Goal: Feedback & Contribution: Submit feedback/report problem

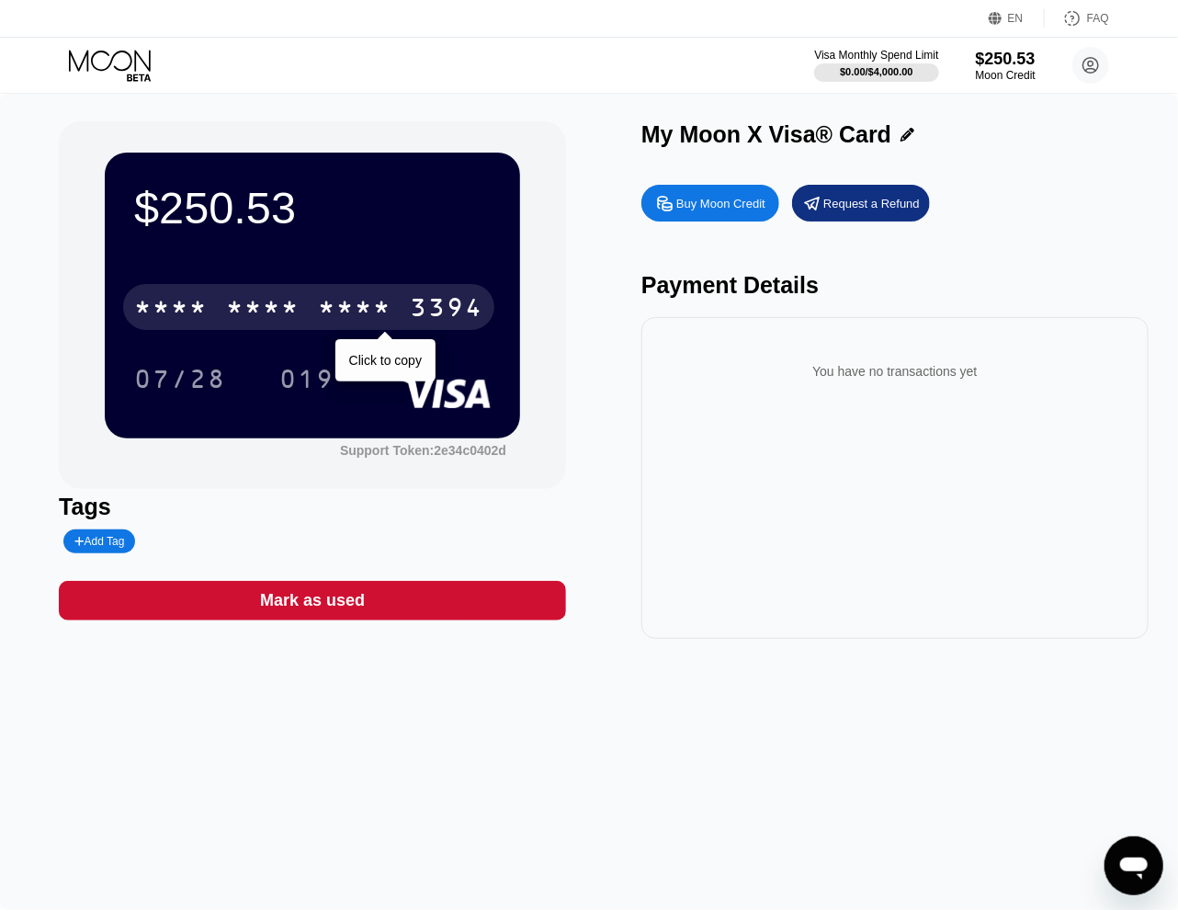
click at [329, 310] on div "* * * *" at bounding box center [355, 309] width 74 height 29
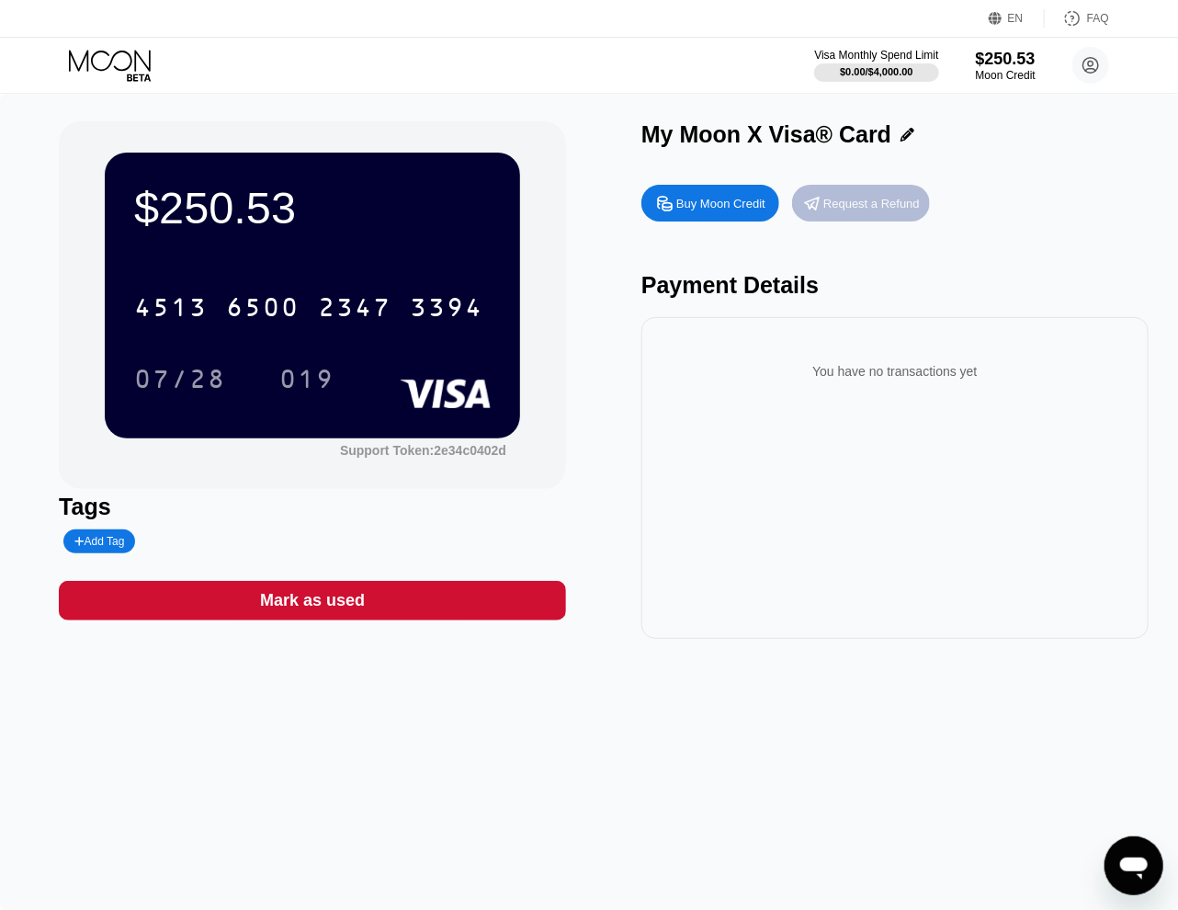
click at [856, 208] on div "Request a Refund" at bounding box center [871, 204] width 96 height 16
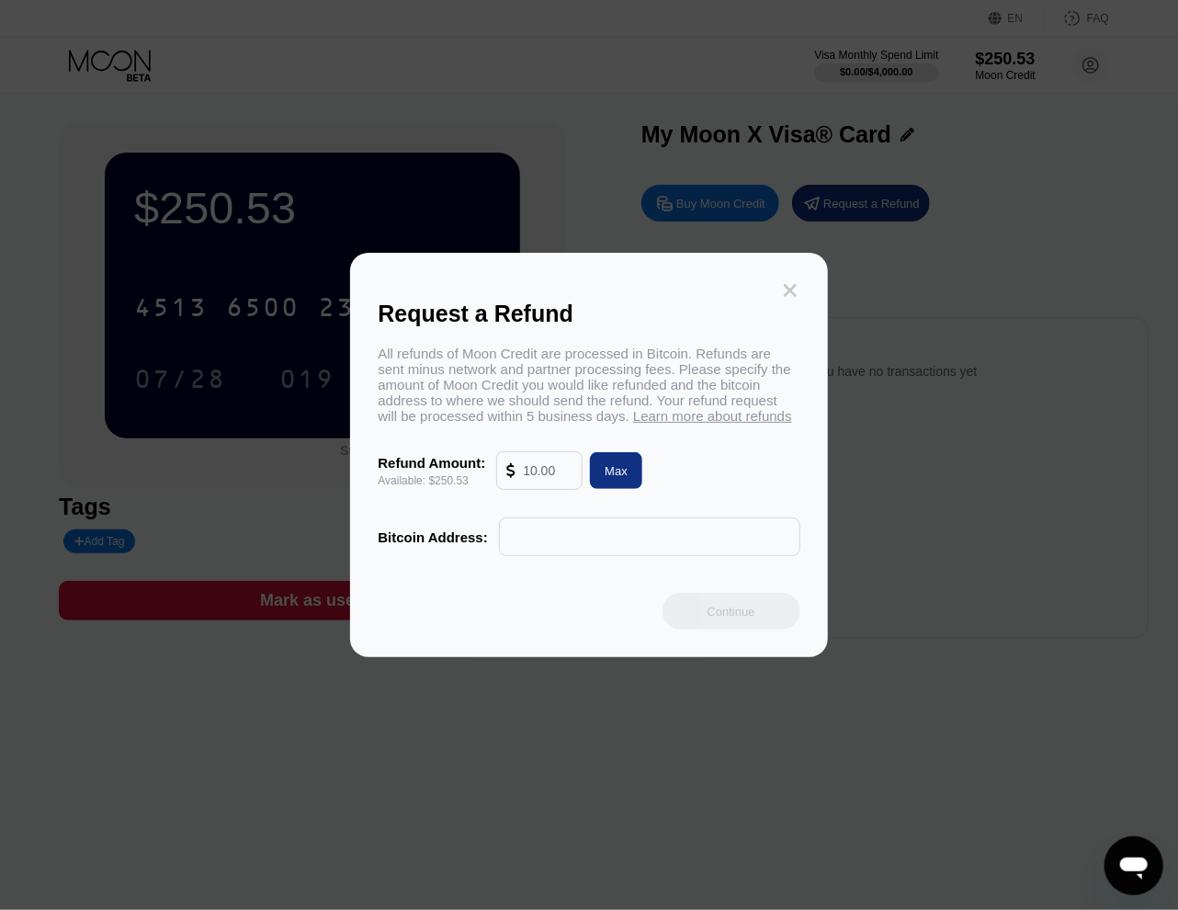
click at [790, 280] on icon at bounding box center [790, 290] width 20 height 20
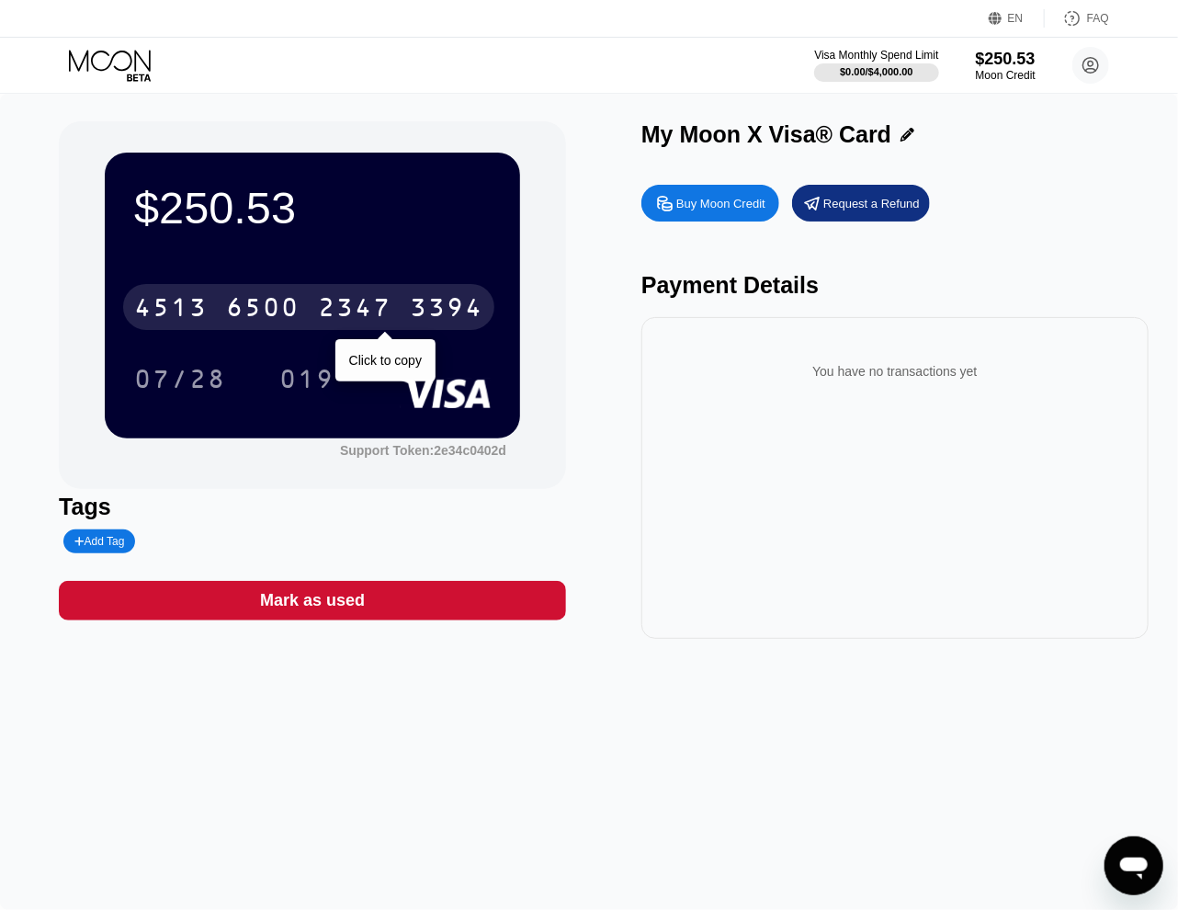
click at [304, 317] on div "[CREDIT_CARD_NUMBER]" at bounding box center [308, 307] width 371 height 46
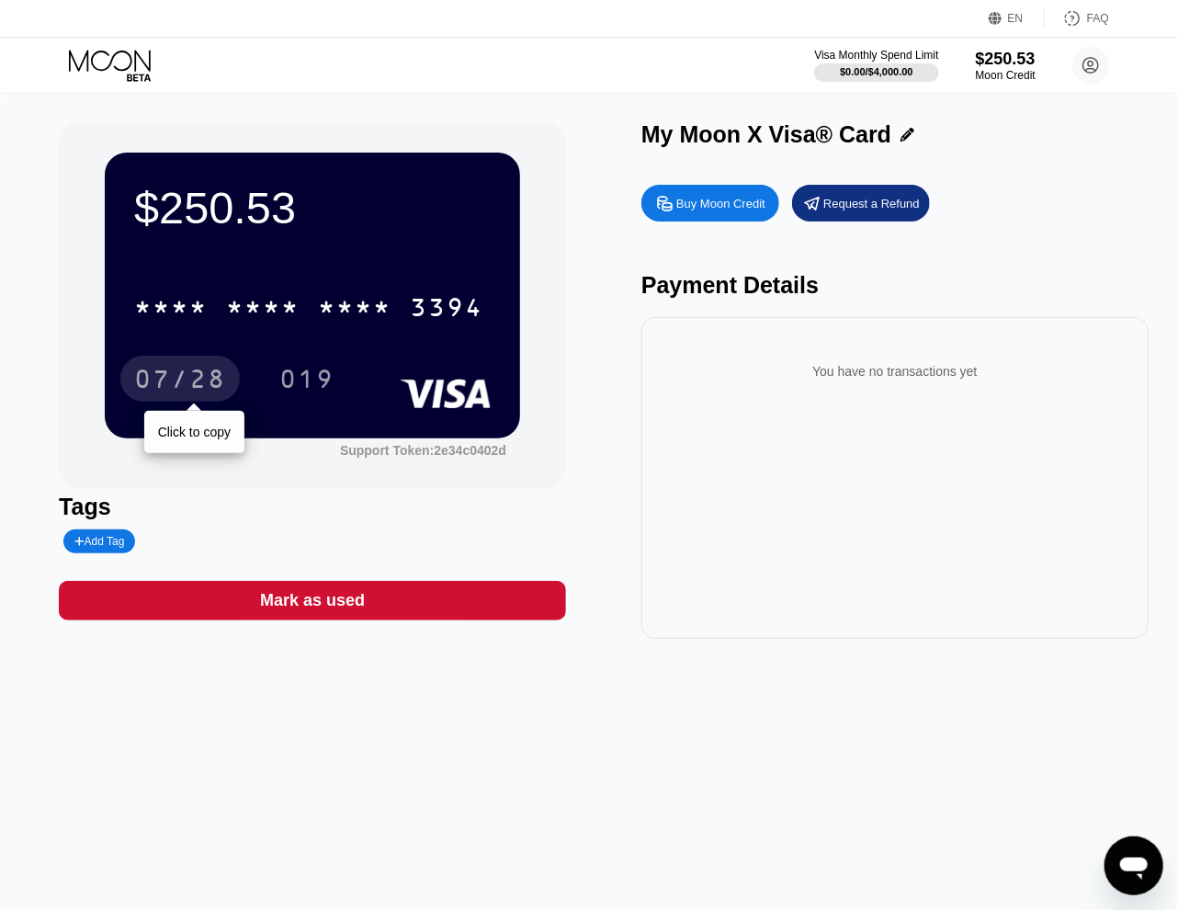
click at [210, 377] on div "07/28" at bounding box center [180, 381] width 92 height 29
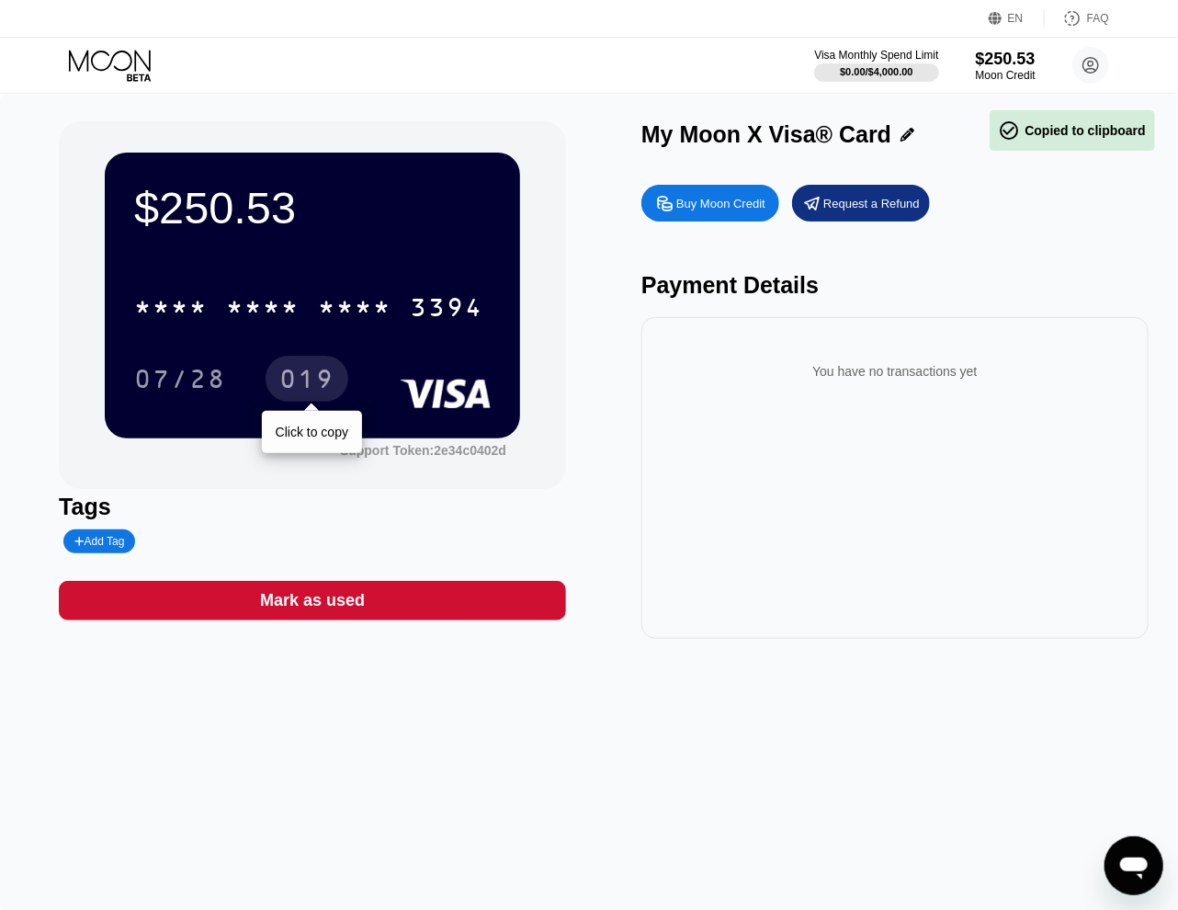
click at [309, 380] on div "019" at bounding box center [306, 381] width 55 height 29
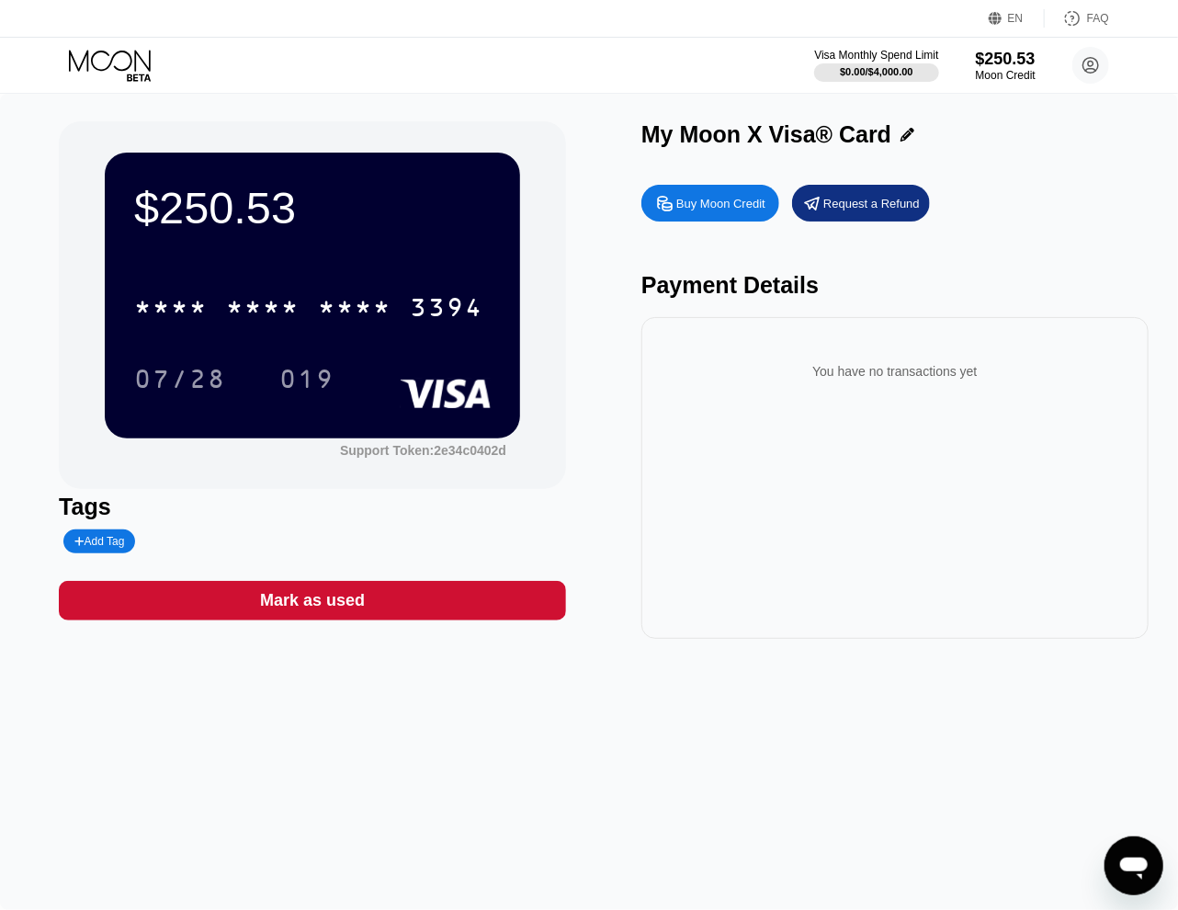
click at [391, 209] on div "$250.53" at bounding box center [312, 207] width 357 height 51
click at [1102, 62] on circle at bounding box center [1090, 65] width 37 height 37
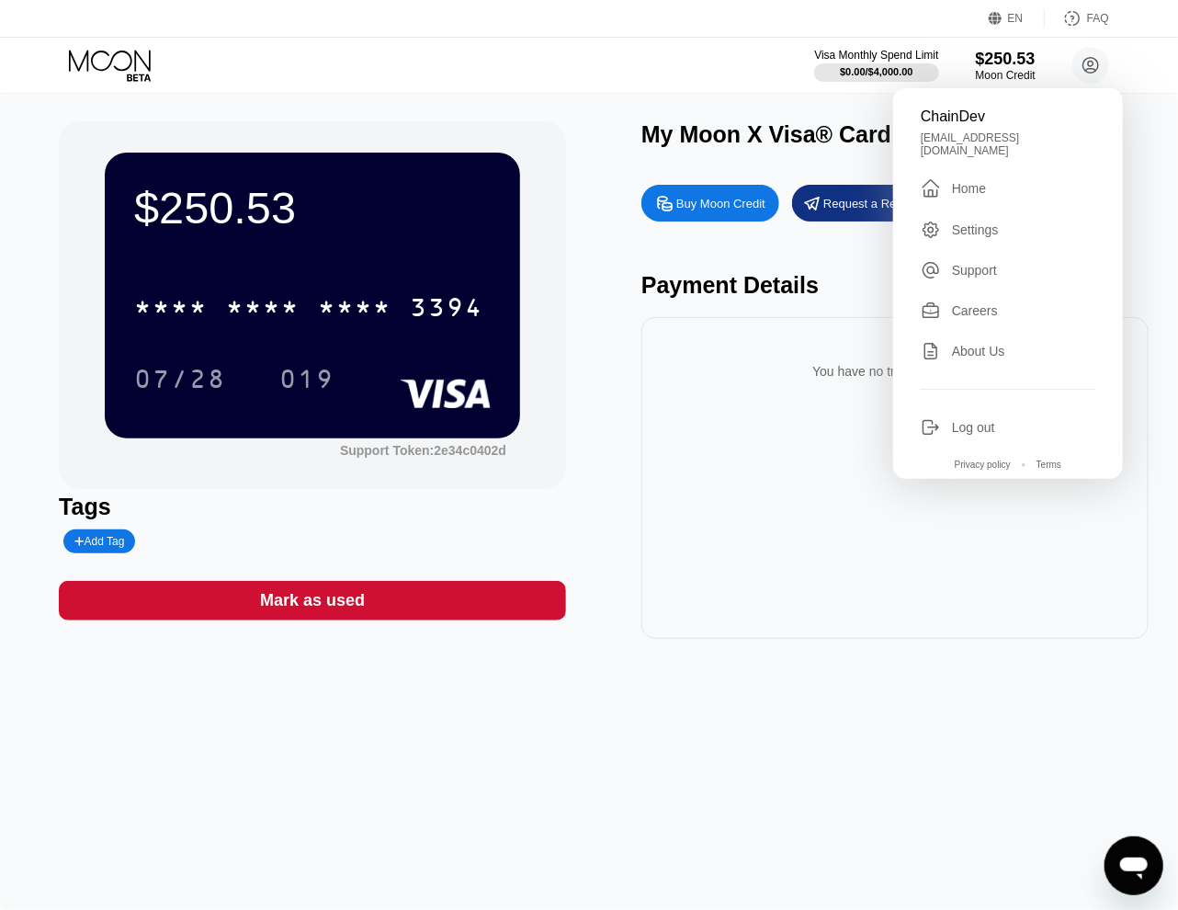
click at [997, 222] on div "Settings" at bounding box center [975, 229] width 47 height 15
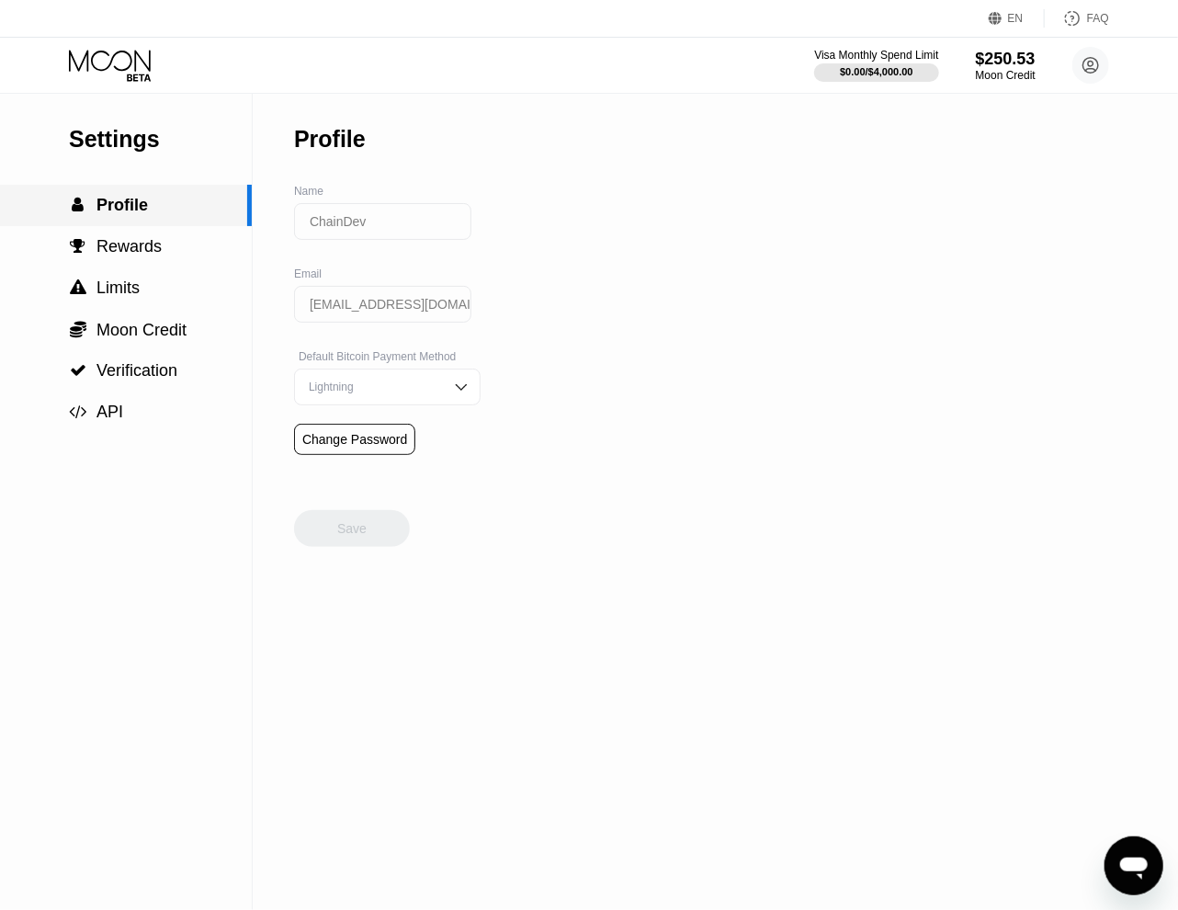
drag, startPoint x: 124, startPoint y: 196, endPoint x: 391, endPoint y: 162, distance: 268.7
click at [125, 196] on div " Profile" at bounding box center [126, 205] width 252 height 41
drag, startPoint x: 1106, startPoint y: 62, endPoint x: 1097, endPoint y: 63, distance: 9.4
click at [1106, 62] on circle at bounding box center [1090, 65] width 37 height 37
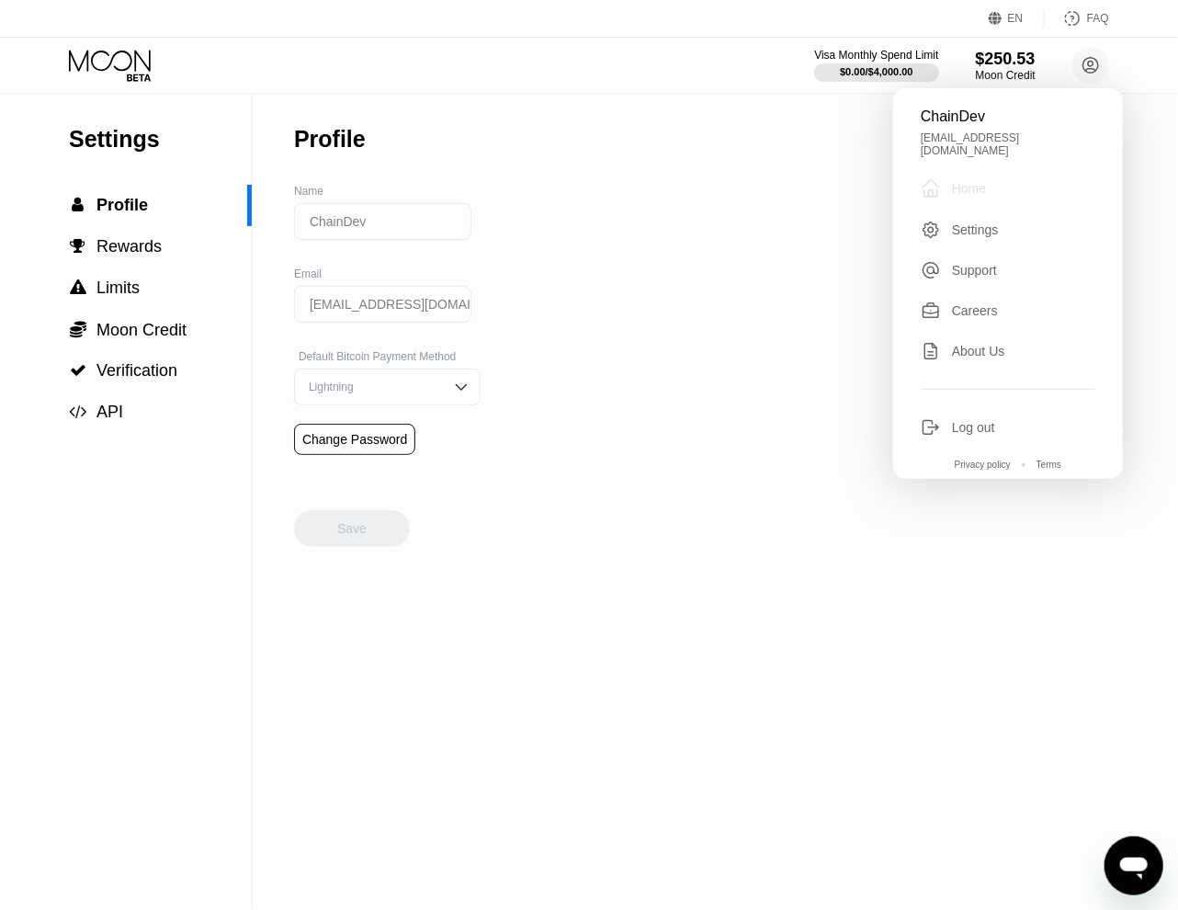
click at [992, 181] on div " Home" at bounding box center [1008, 188] width 175 height 22
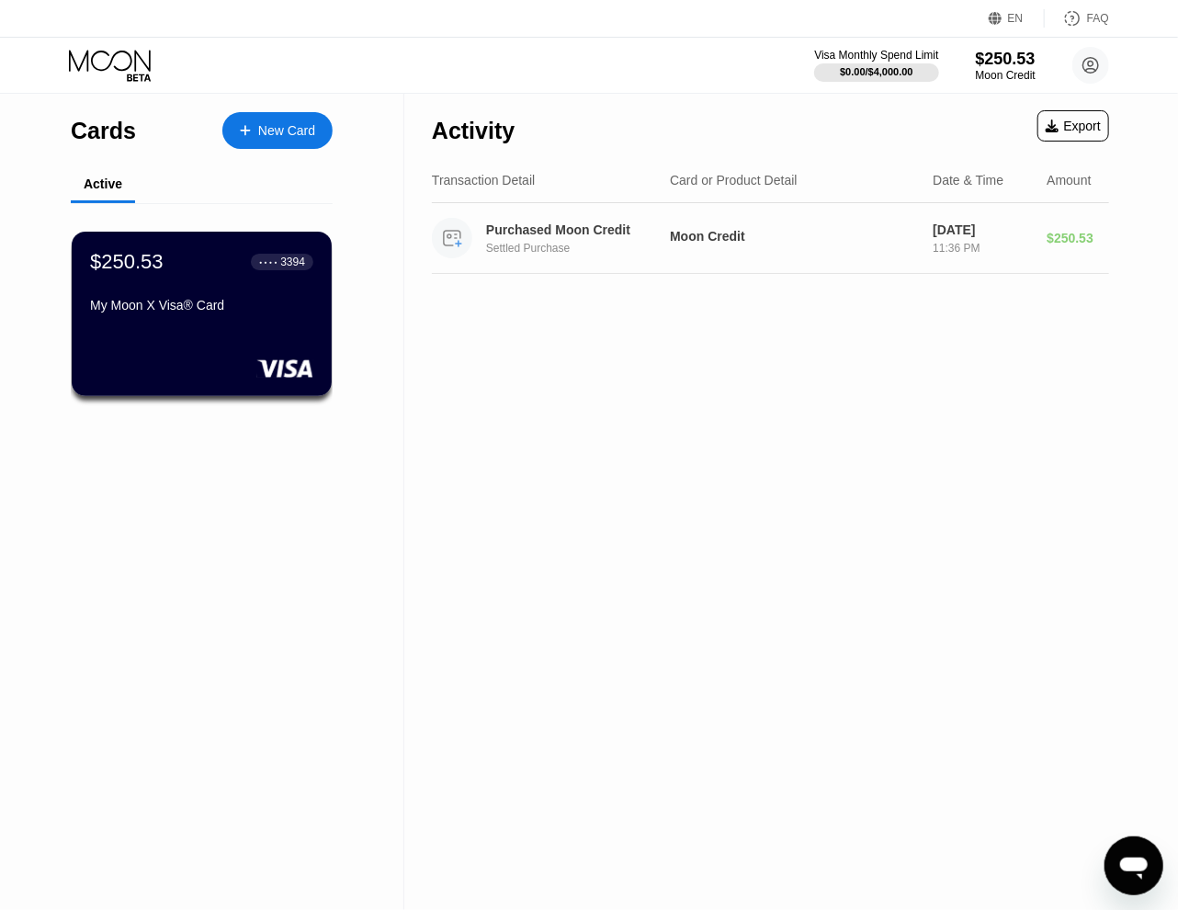
click at [586, 222] on div "Purchased Moon Credit" at bounding box center [579, 229] width 187 height 15
click at [571, 255] on div "Settled Purchase" at bounding box center [586, 248] width 201 height 13
click at [151, 312] on div "My Moon X Visa® Card" at bounding box center [201, 305] width 225 height 15
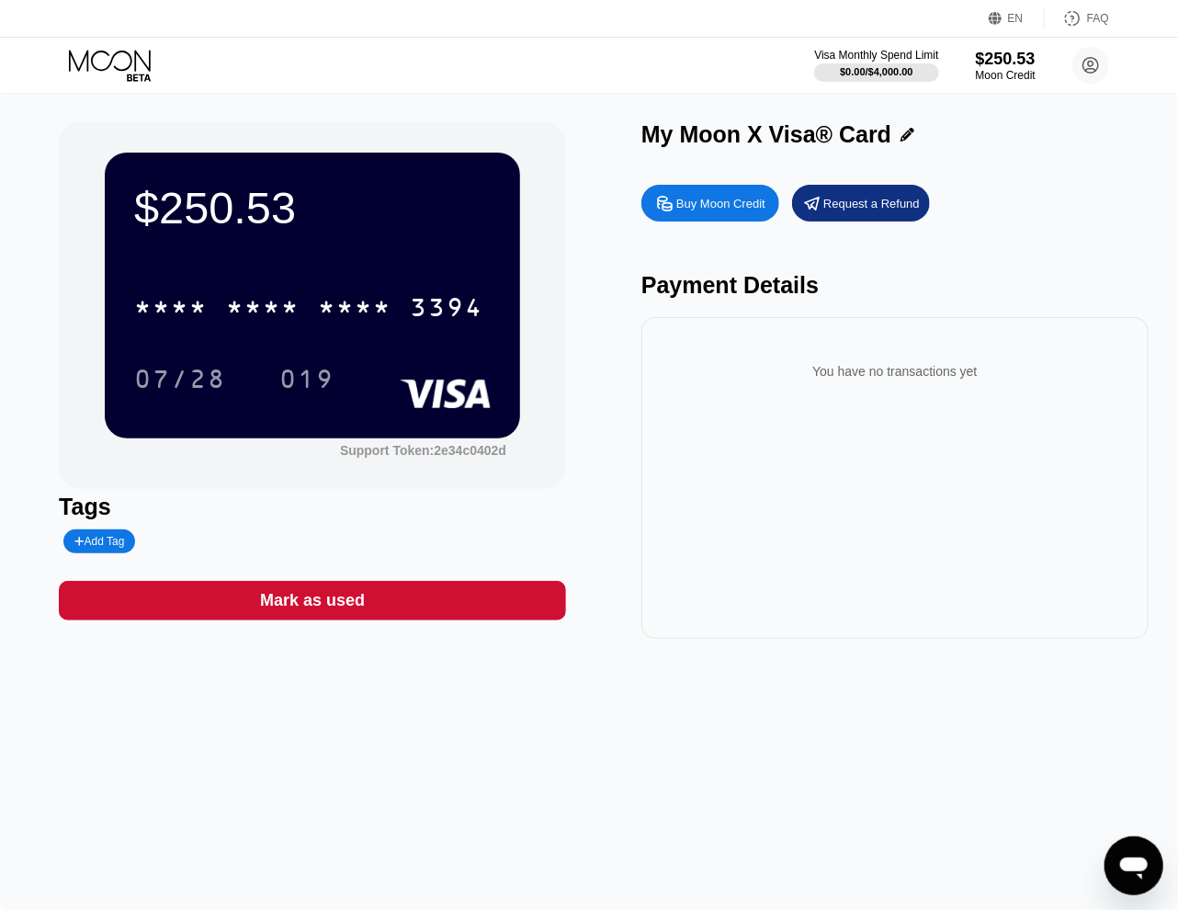
click at [773, 145] on div "My Moon X Visa® Card" at bounding box center [766, 134] width 250 height 27
click at [1095, 70] on icon at bounding box center [1091, 66] width 10 height 10
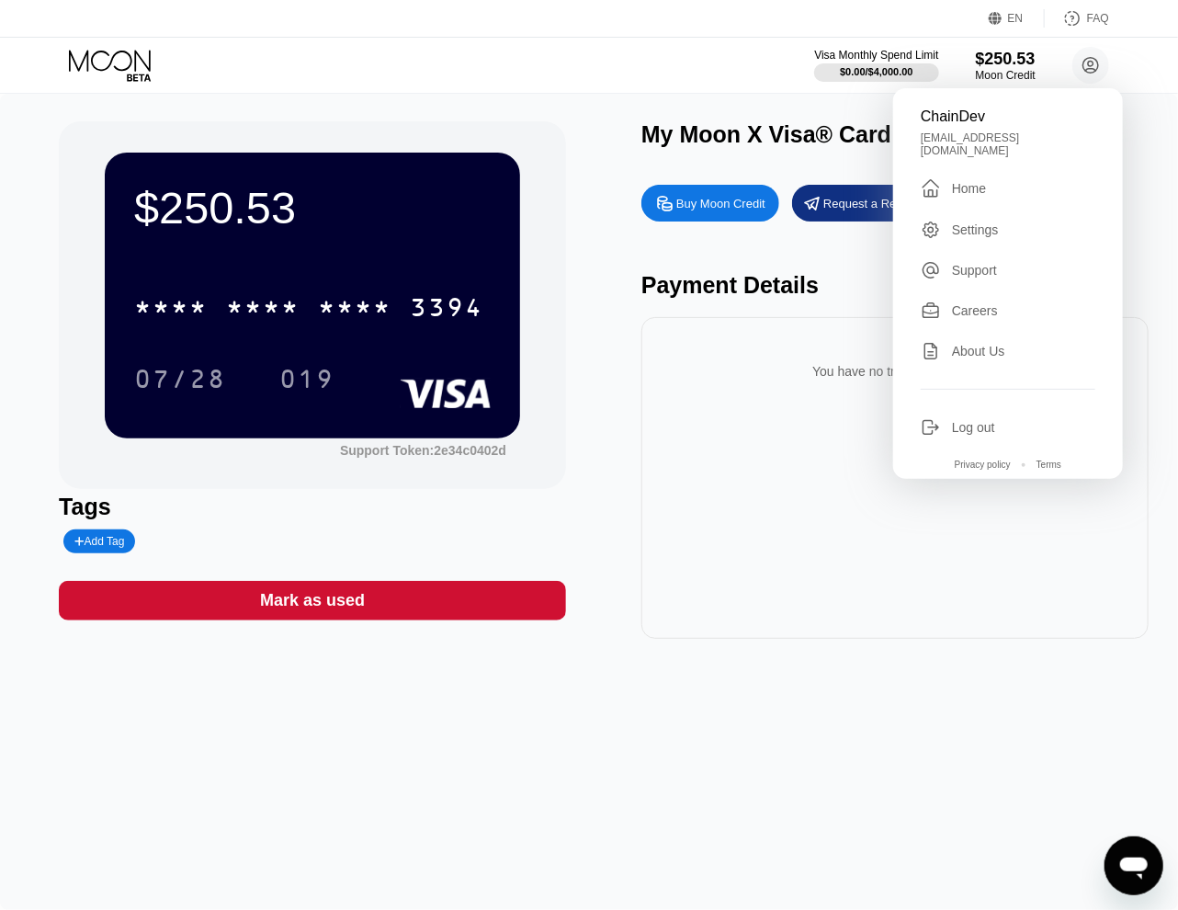
click at [97, 50] on icon at bounding box center [111, 66] width 85 height 32
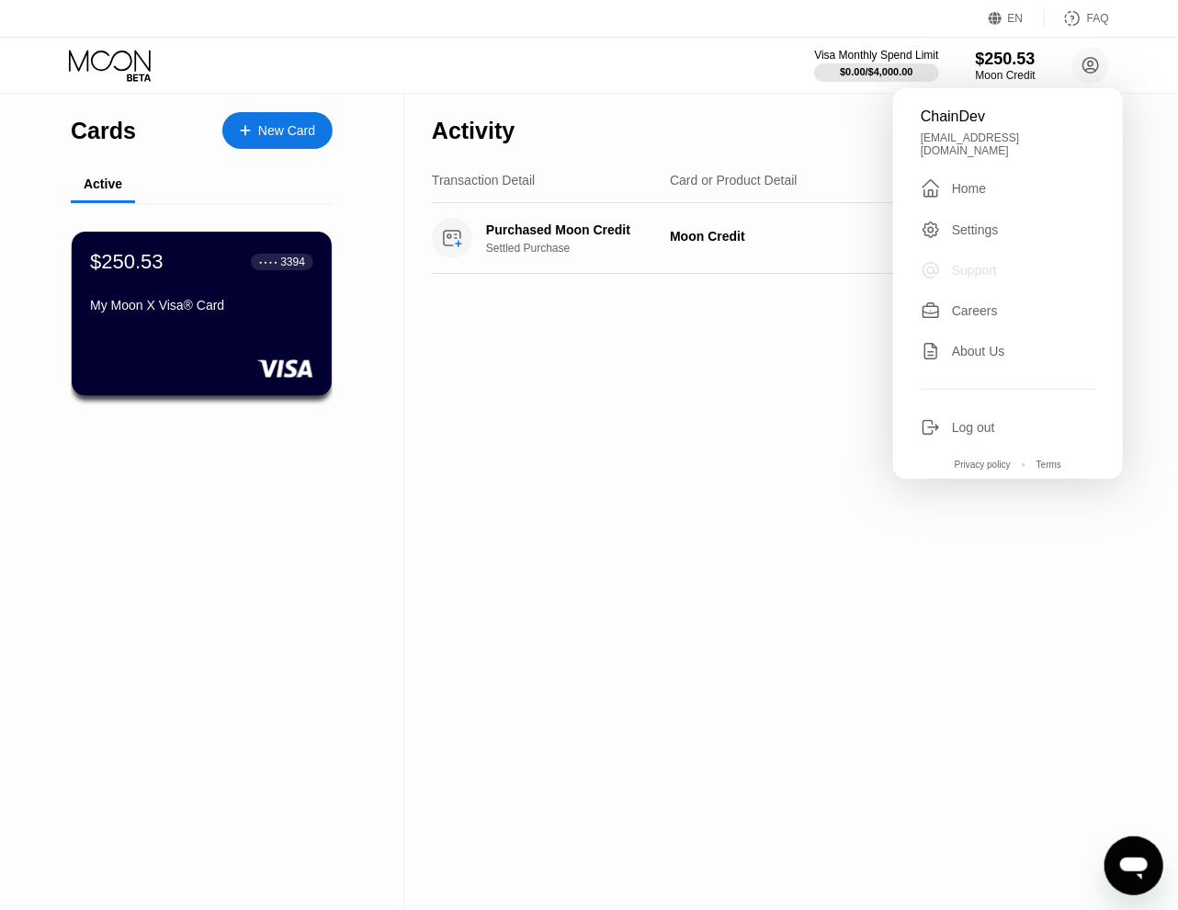
click at [994, 267] on div "Support" at bounding box center [974, 270] width 45 height 15
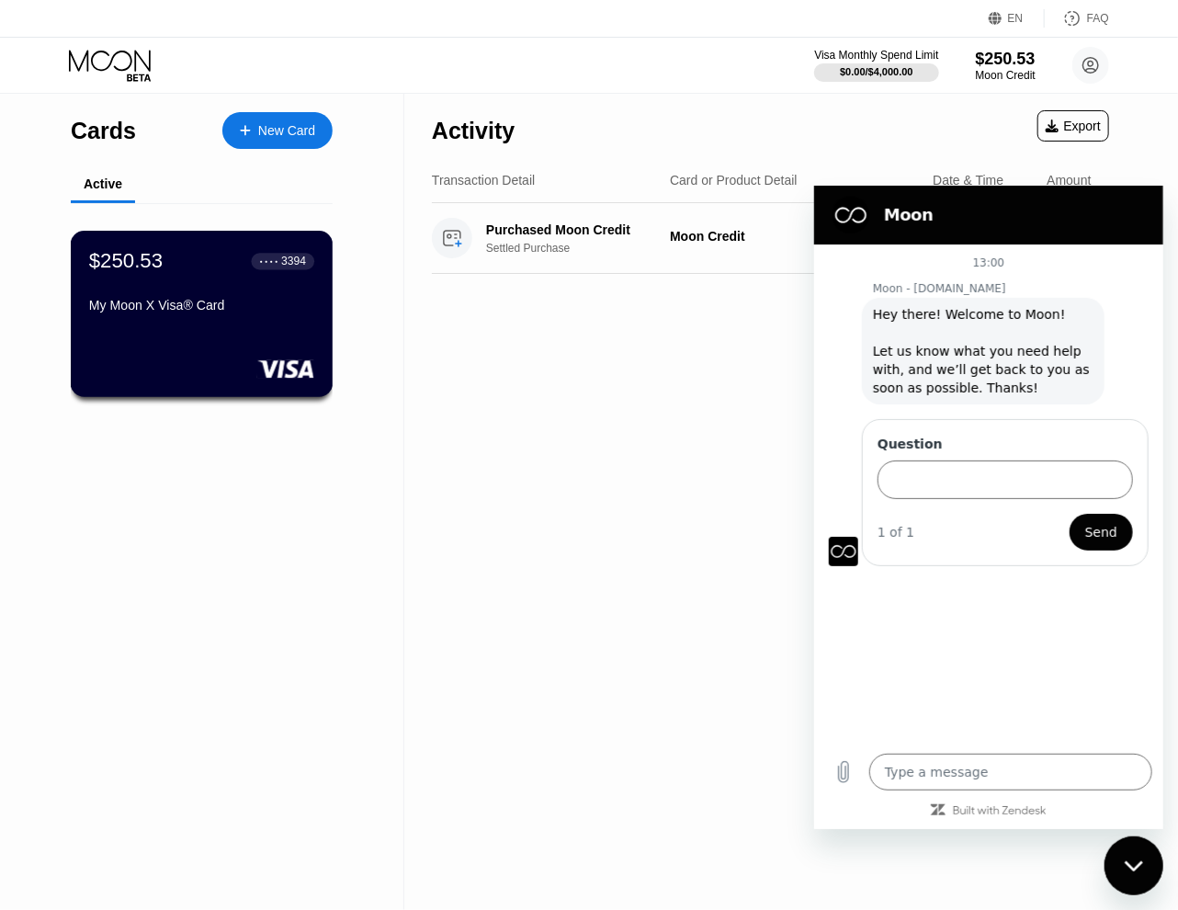
click at [96, 307] on div "My Moon X Visa® Card" at bounding box center [201, 305] width 225 height 15
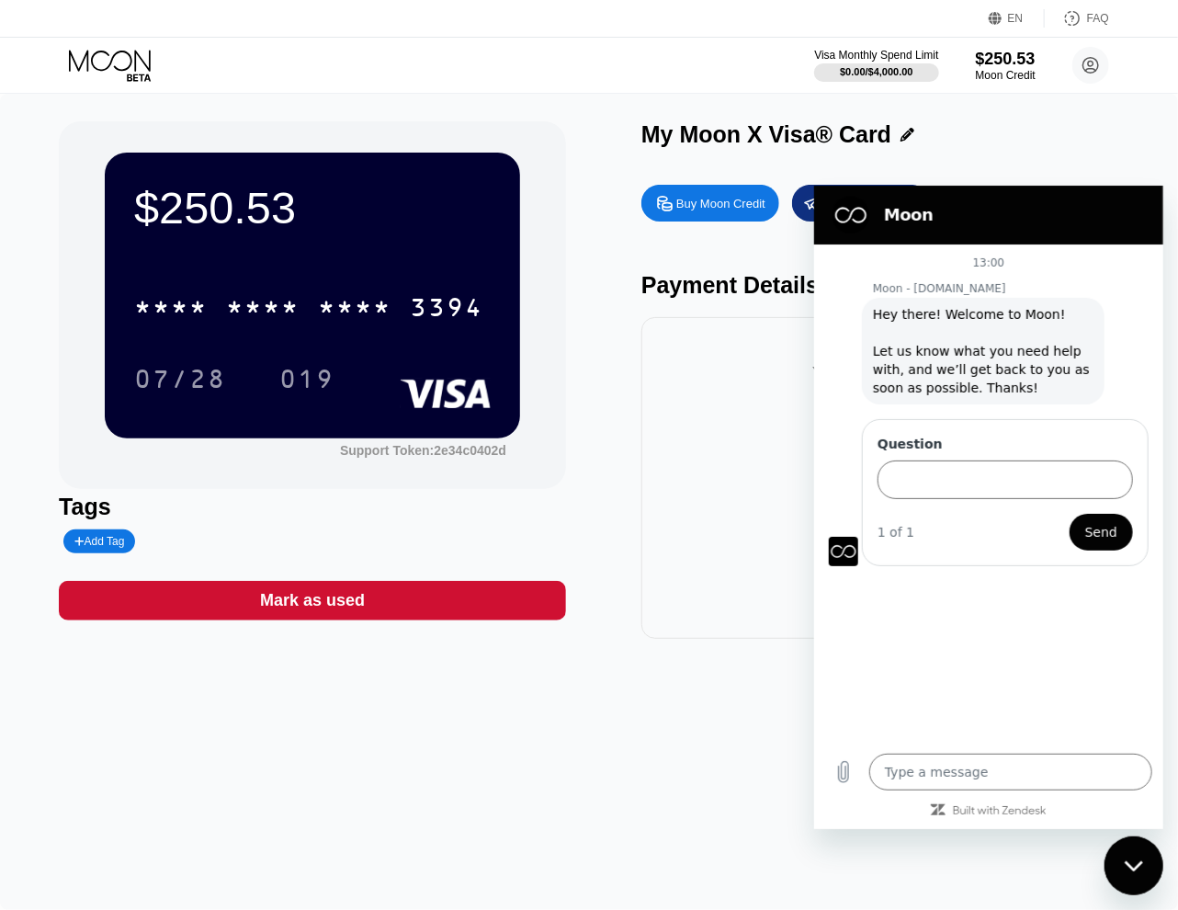
click at [1077, 174] on div "My Moon X Visa® Card Buy Moon Credit Request a Refund Payment Details You have …" at bounding box center [894, 379] width 507 height 517
drag, startPoint x: 646, startPoint y: 137, endPoint x: 895, endPoint y: 124, distance: 249.4
click at [895, 124] on div "My Moon X Visa® Card" at bounding box center [894, 134] width 507 height 27
copy div "My Moon X Visa® Card Buy Moon Credit Request a Refund"
click at [445, 463] on div "$250.53 * * * * * * * * * * * * 3394 07/28 019 Support Token: 2e34c0402d" at bounding box center [312, 305] width 507 height 368
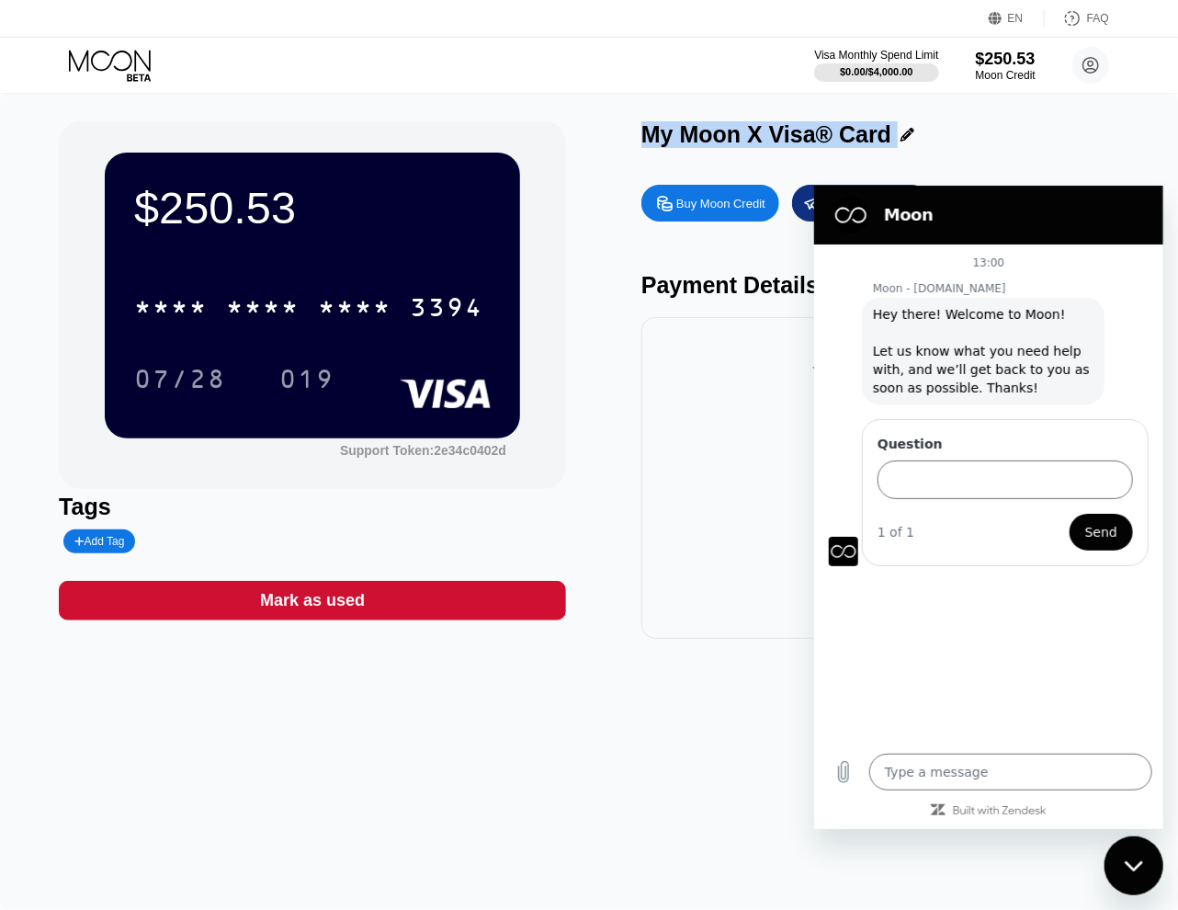
click at [1032, 140] on div "My Moon X Visa® Card" at bounding box center [894, 134] width 507 height 27
type textarea "x"
click at [951, 471] on input "Question" at bounding box center [1004, 478] width 255 height 39
paste input "paywithmoon name"
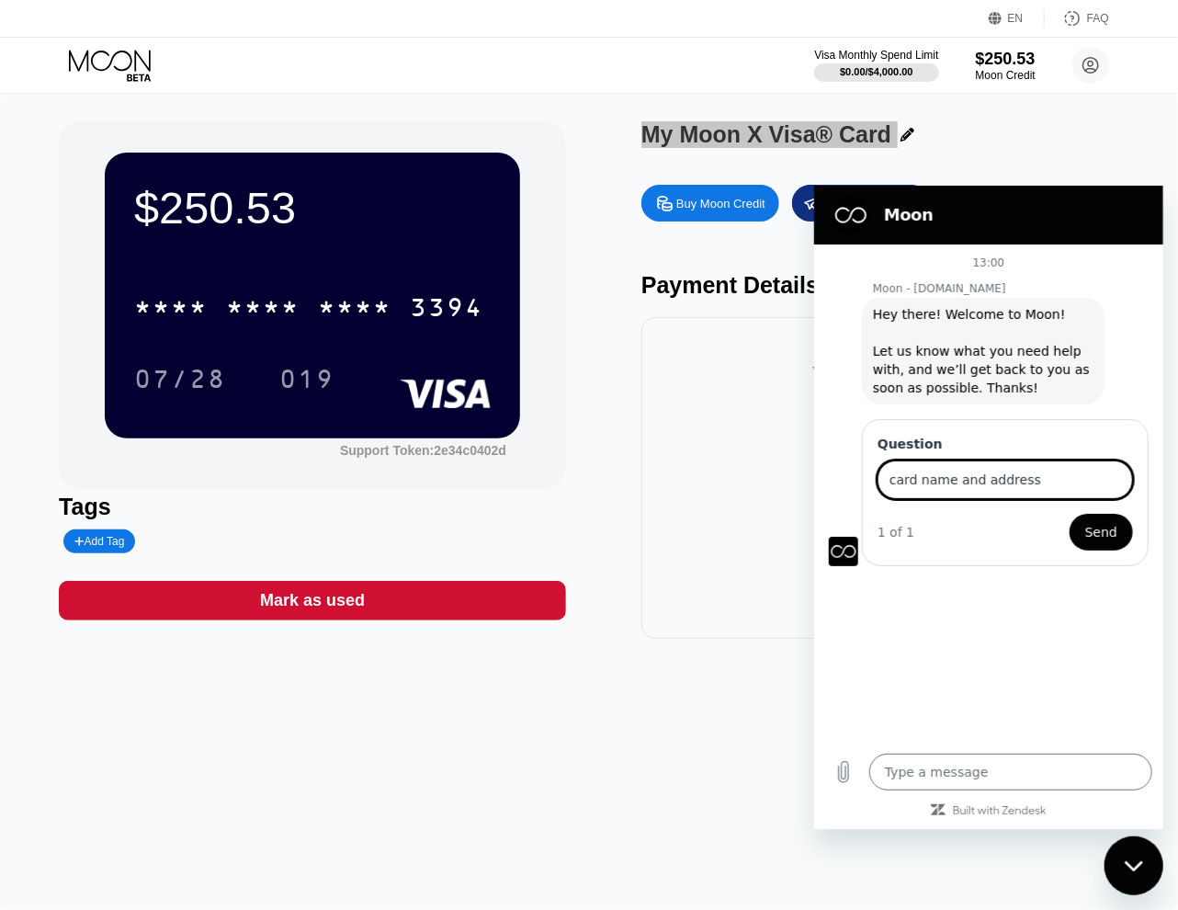
type input "card name and address"
click at [1069, 513] on button "Send" at bounding box center [1100, 531] width 63 height 37
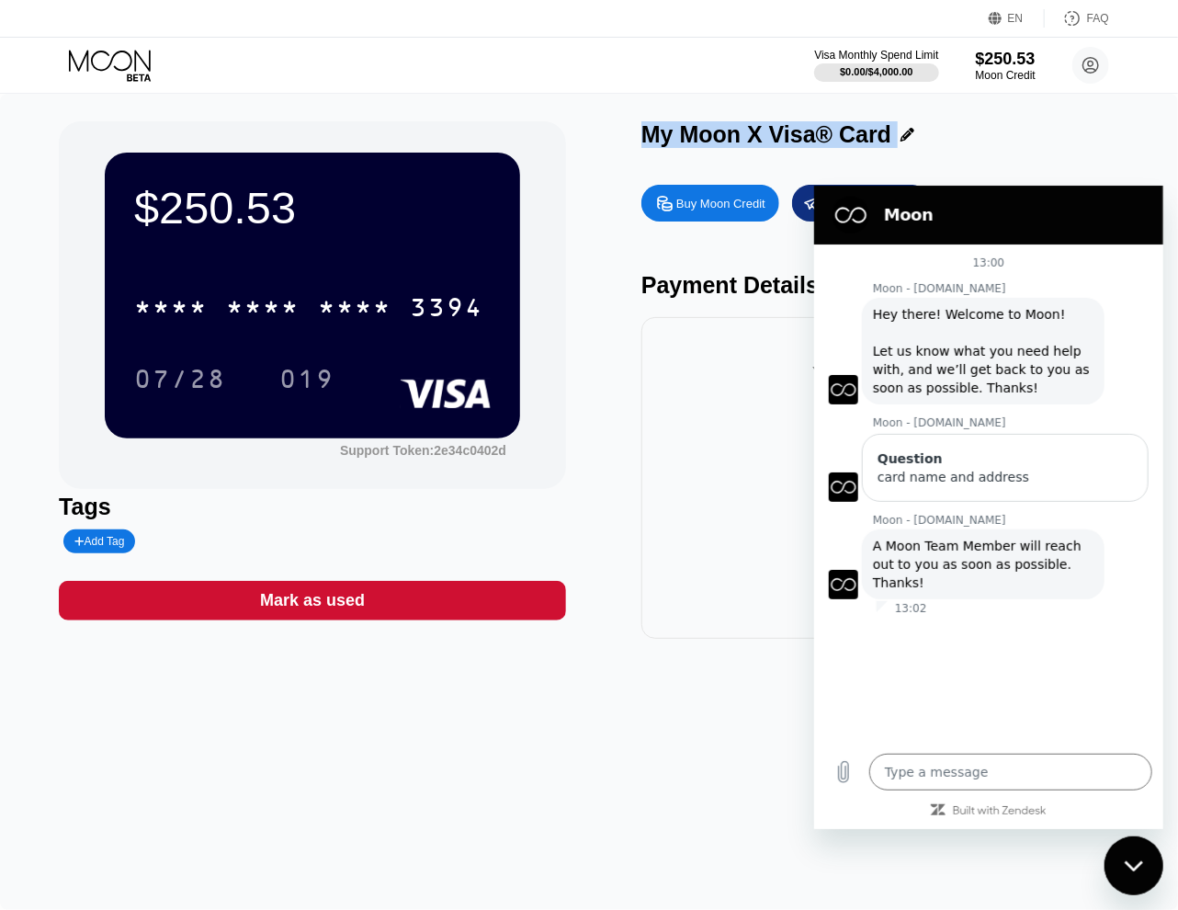
click at [696, 95] on div "$250.53 * * * * * * * * * * * * 3394 07/28 019 Support Token: 2e34c0402d Tags A…" at bounding box center [589, 502] width 1178 height 816
click at [996, 111] on div "$250.53 * * * * * * * * * * * * 3394 07/28 019 Support Token: 2e34c0402d Tags A…" at bounding box center [589, 502] width 1178 height 816
click at [890, 66] on div "$0.00 / $4,000.00" at bounding box center [876, 71] width 74 height 11
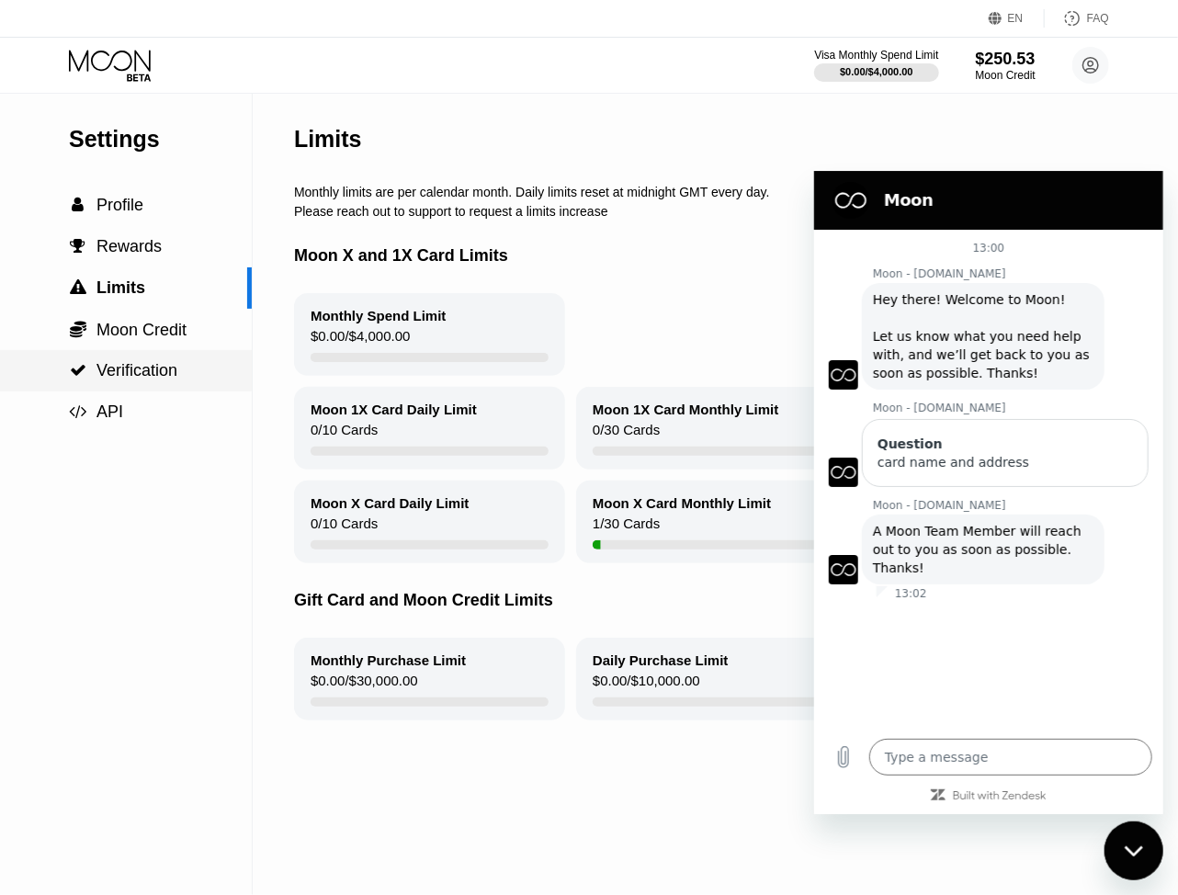
click at [153, 361] on div " Verification" at bounding box center [126, 370] width 252 height 41
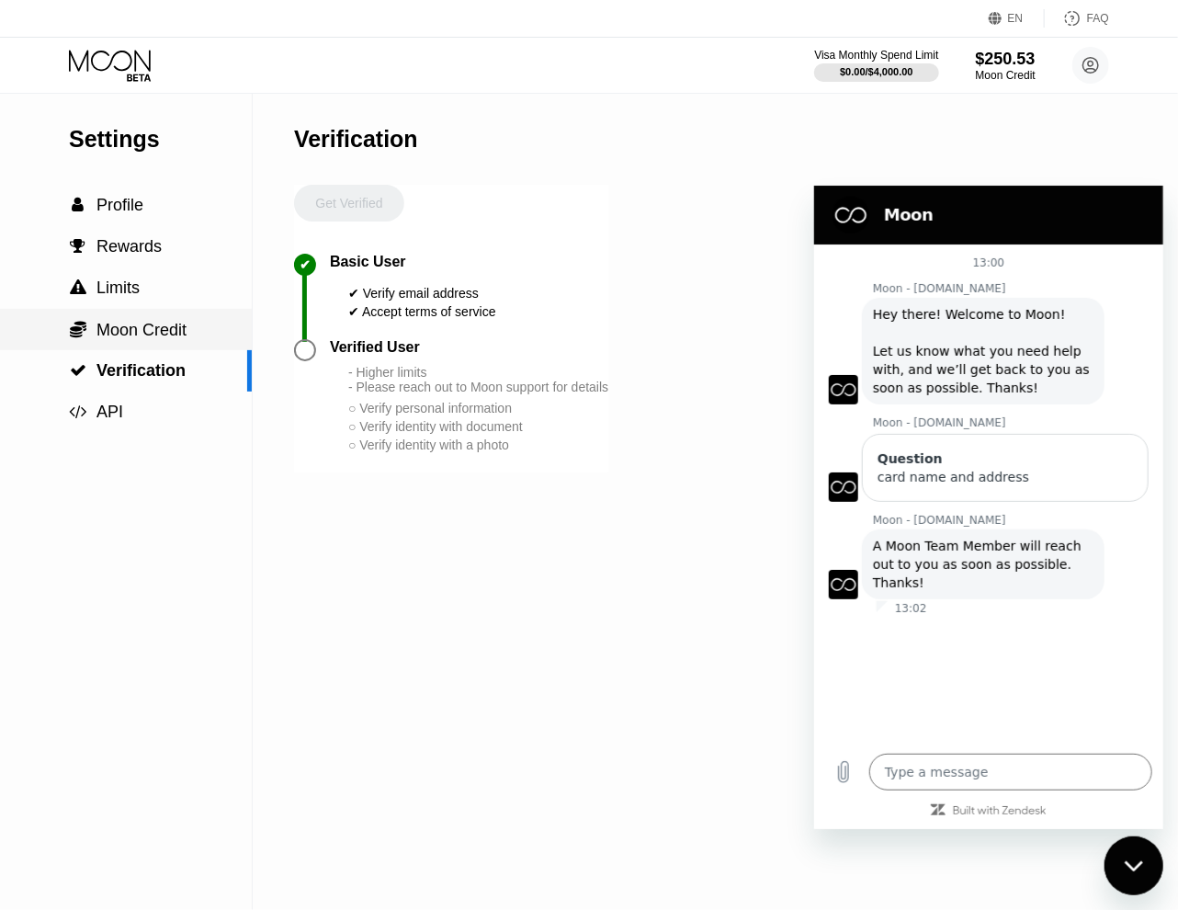
click at [139, 313] on div " Moon Credit" at bounding box center [126, 329] width 252 height 41
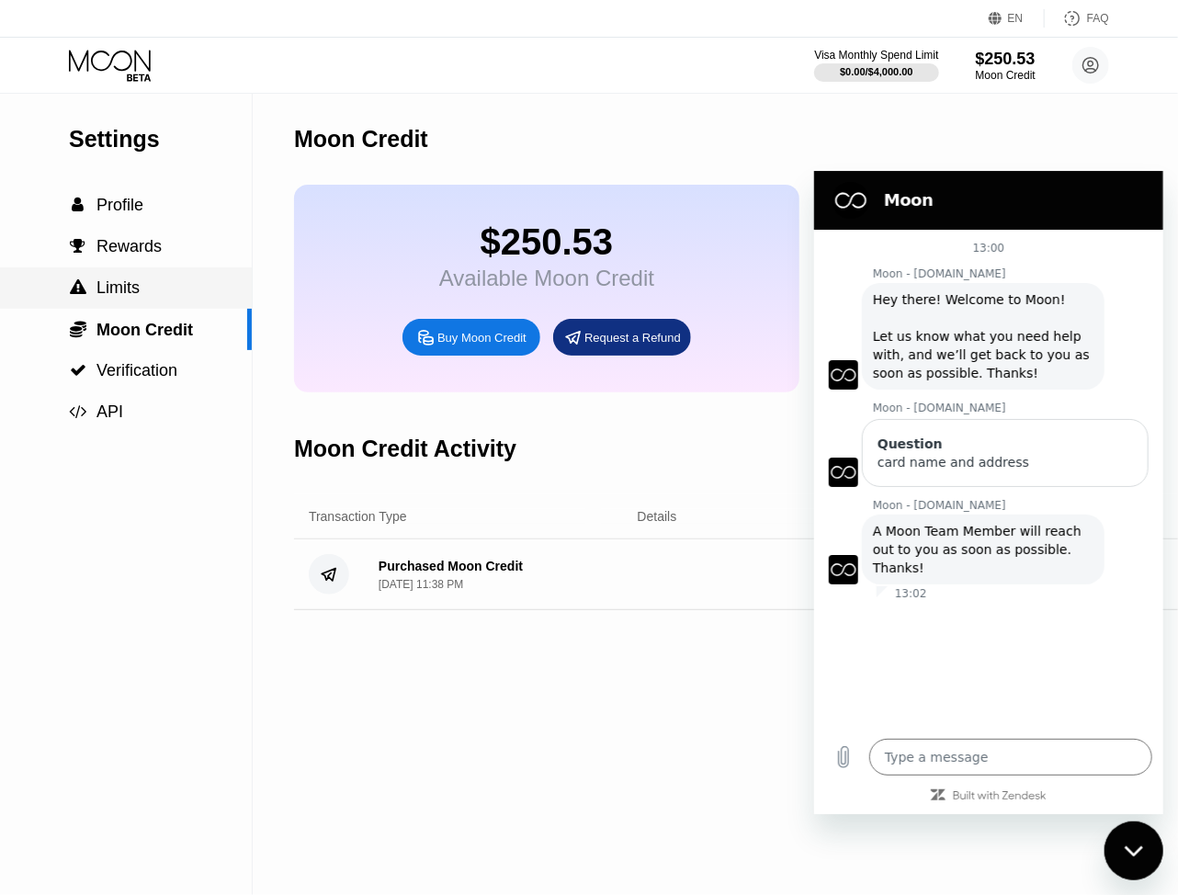
click at [135, 278] on div " Limits" at bounding box center [126, 287] width 252 height 41
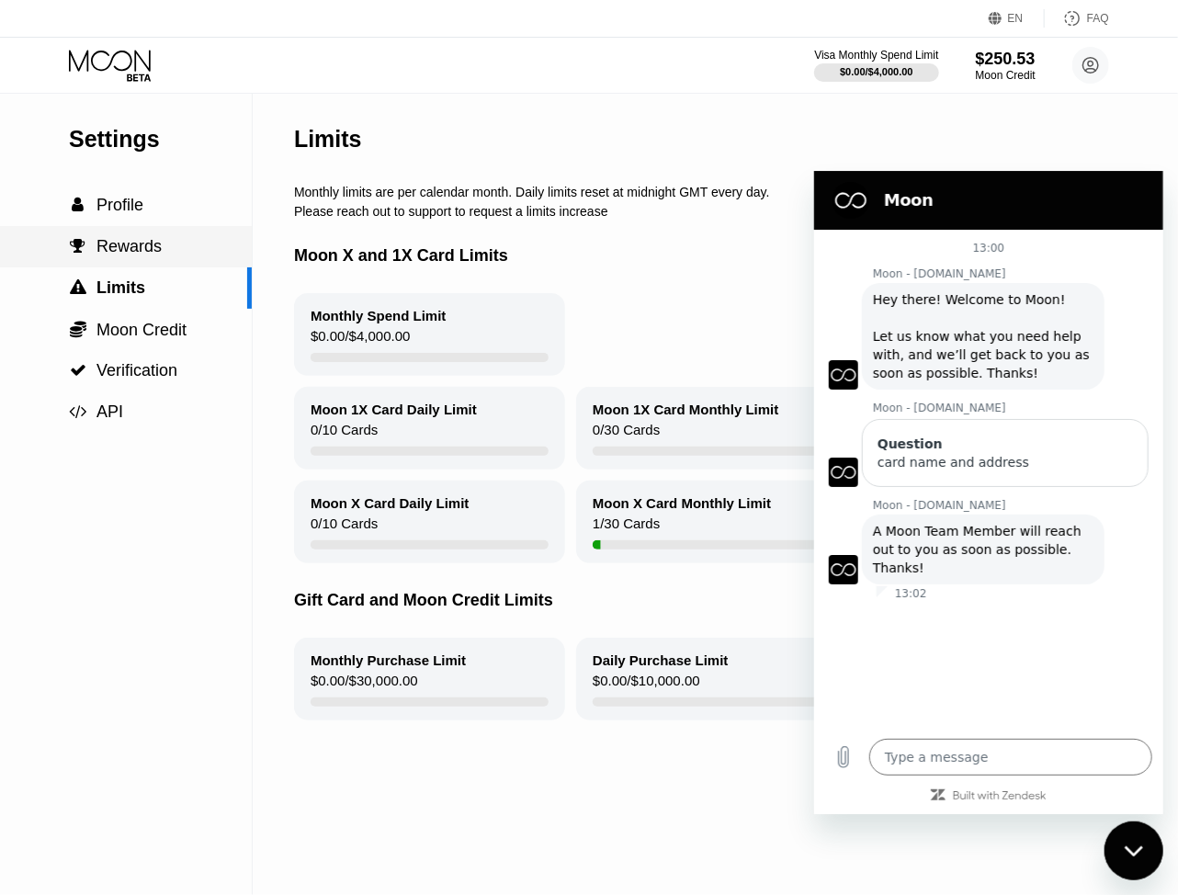
click at [151, 251] on span "Rewards" at bounding box center [128, 246] width 65 height 18
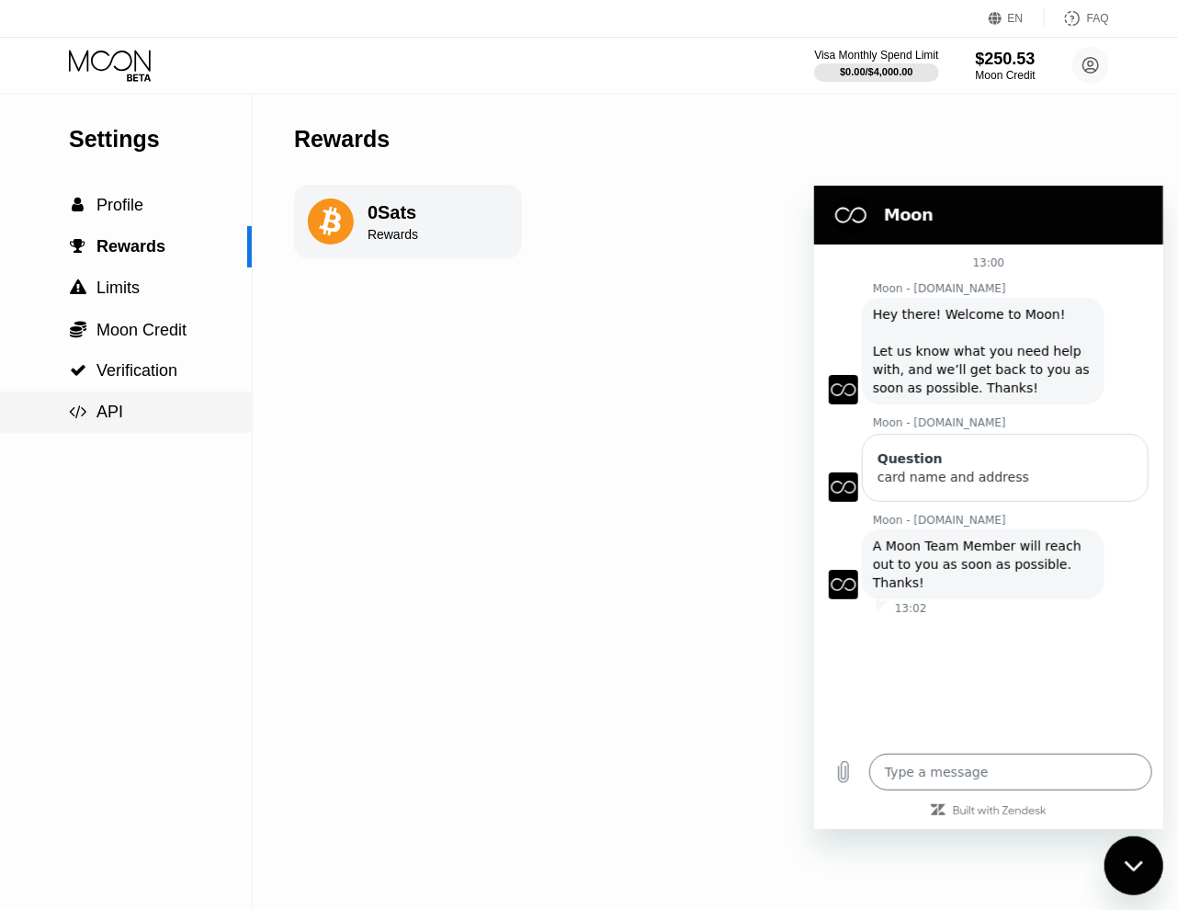
click at [154, 405] on div " API" at bounding box center [126, 412] width 252 height 19
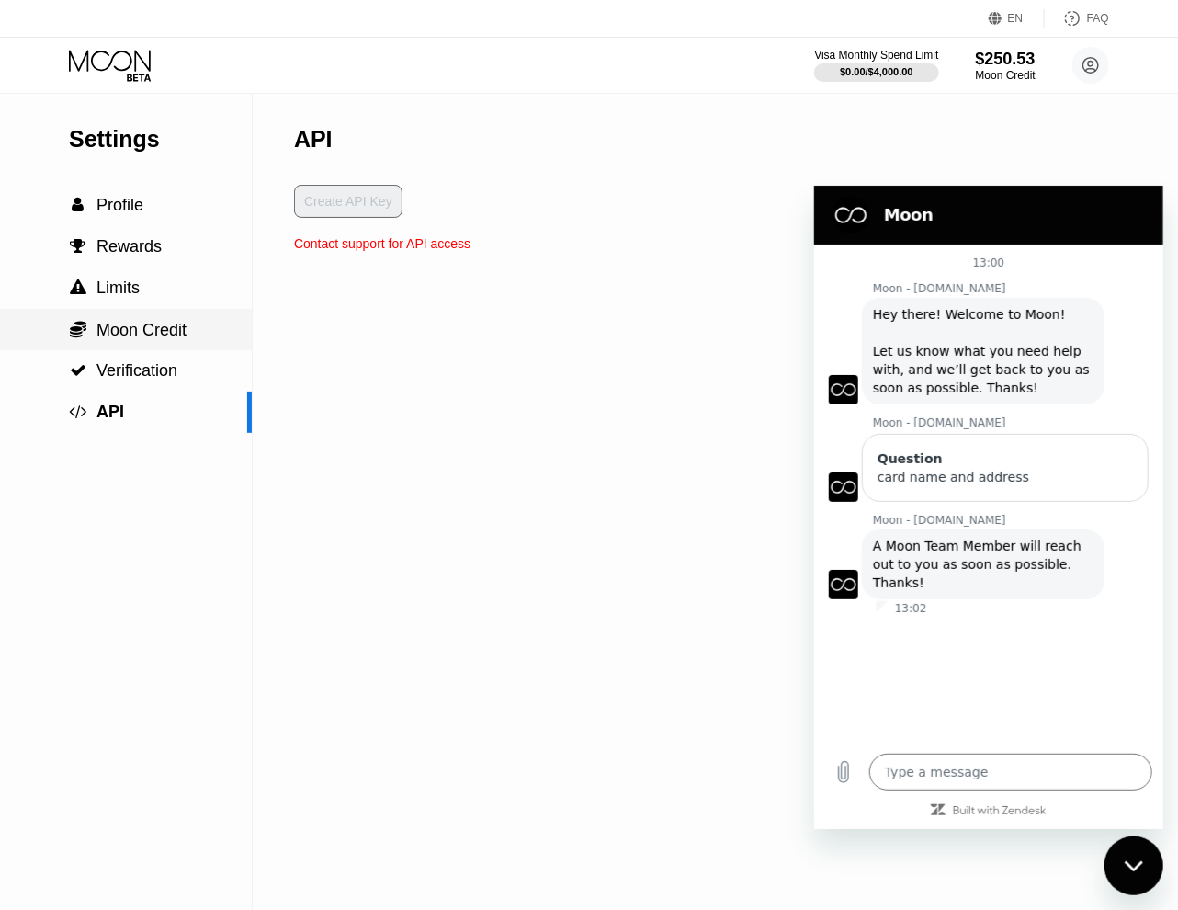
click at [154, 348] on div " Moon Credit" at bounding box center [126, 329] width 252 height 41
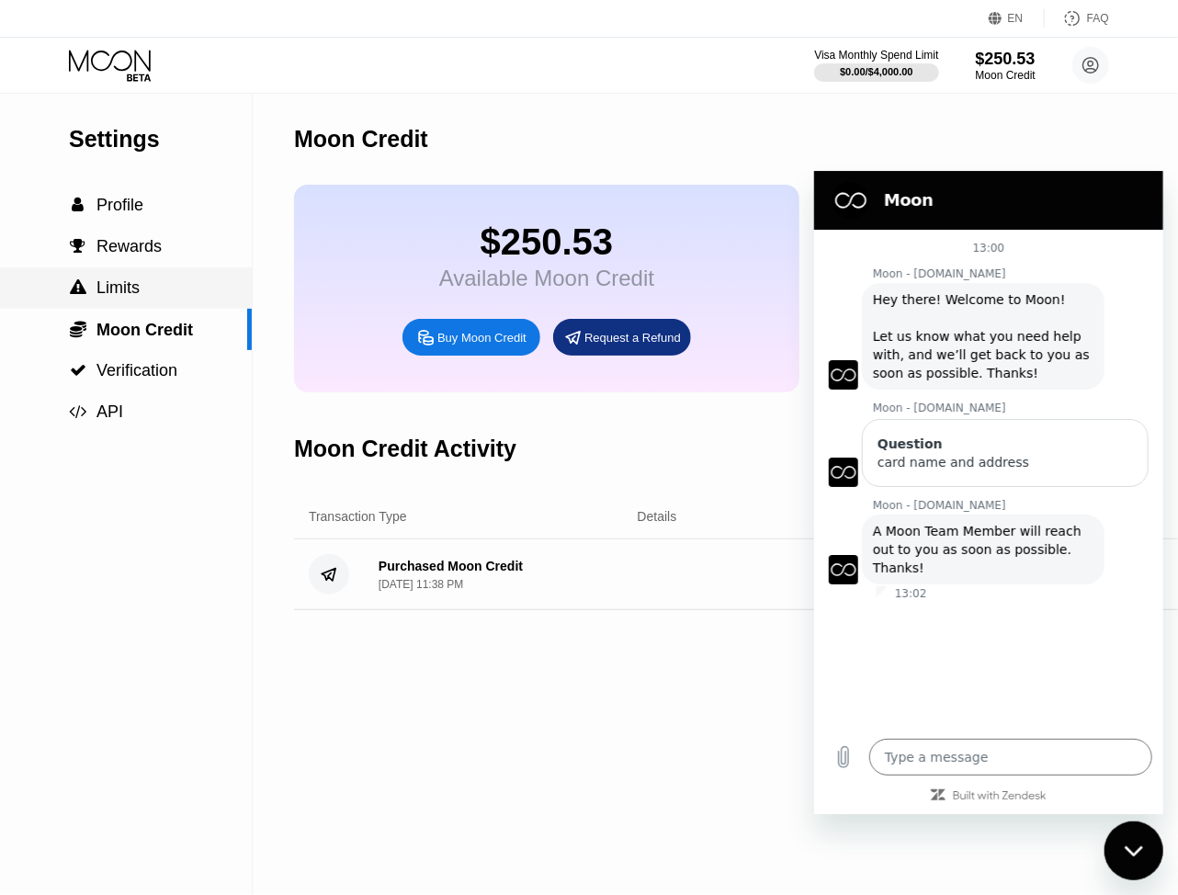
click at [147, 278] on div " Limits" at bounding box center [126, 287] width 252 height 41
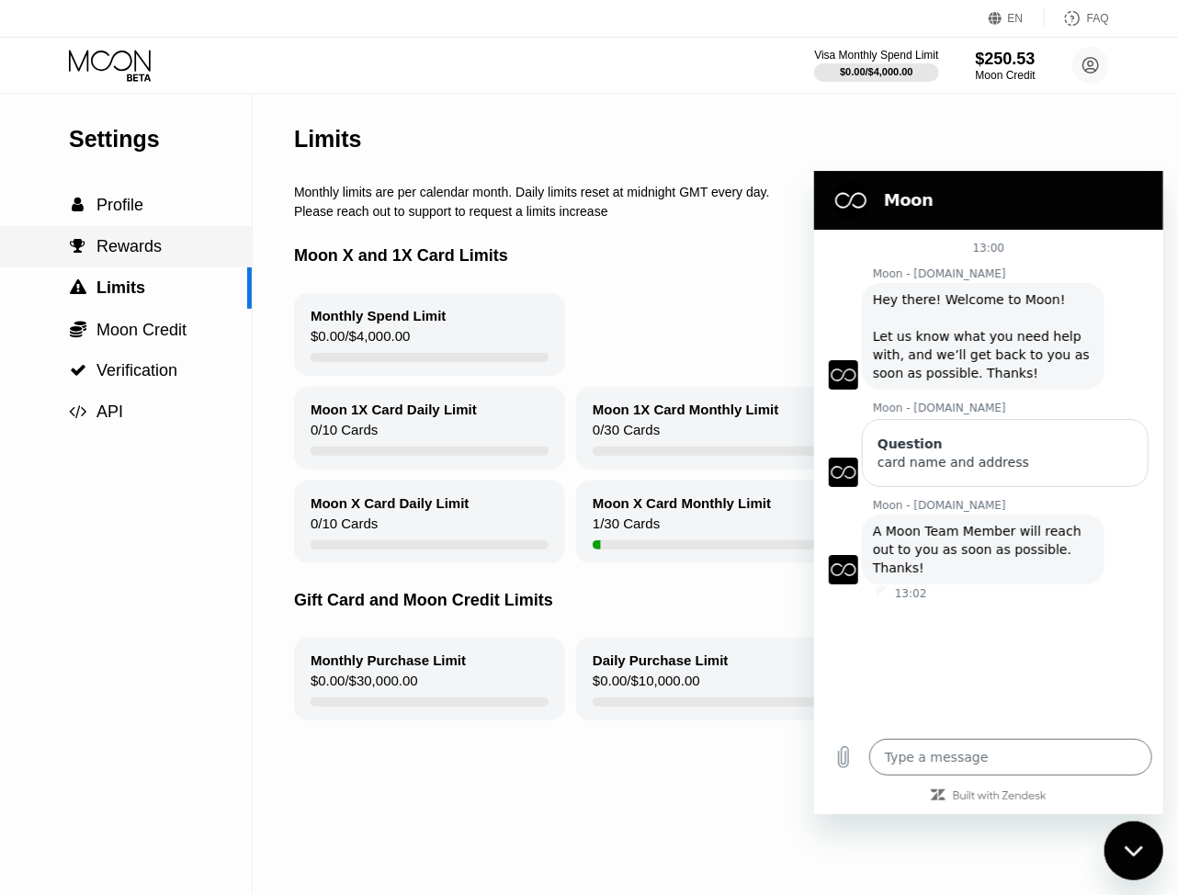
click at [141, 247] on span "Rewards" at bounding box center [128, 246] width 65 height 18
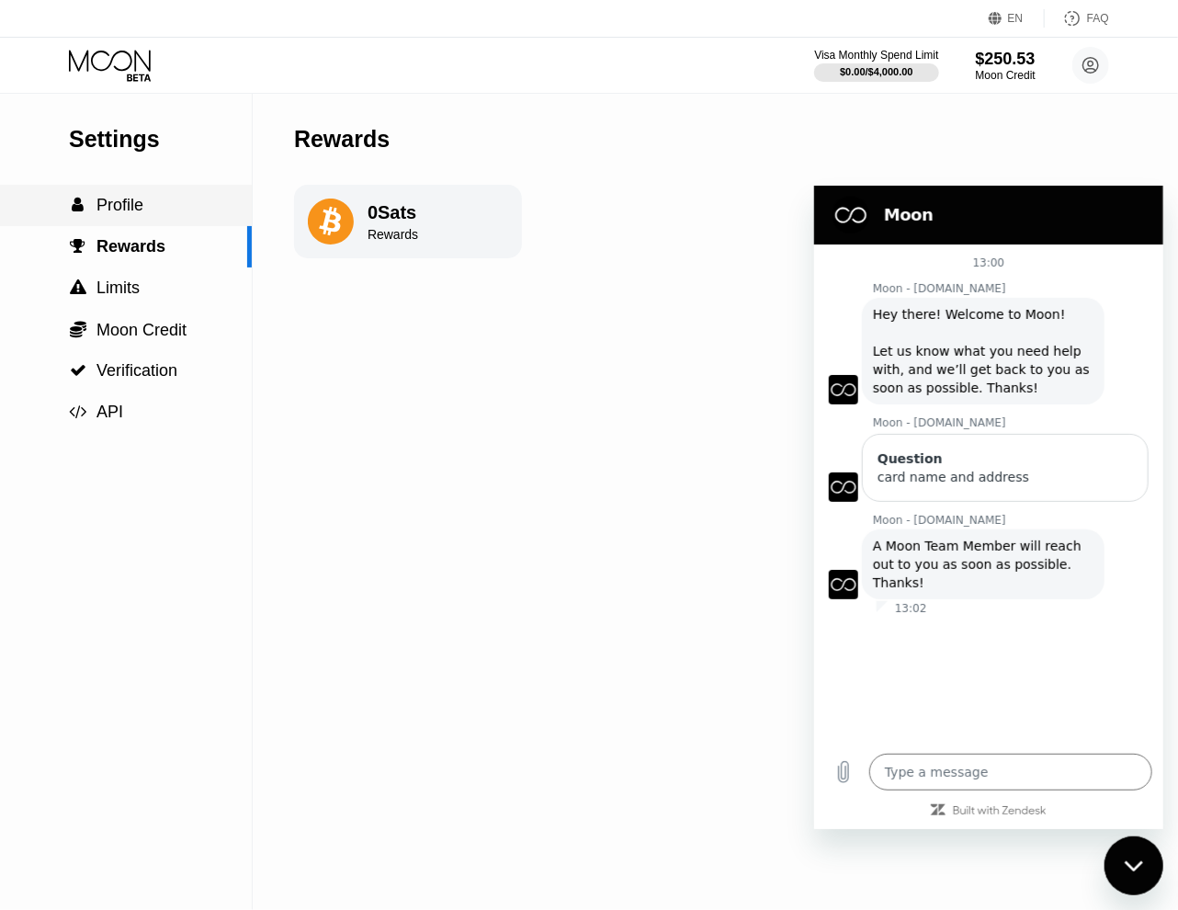
click at [152, 215] on div " Profile" at bounding box center [126, 205] width 252 height 19
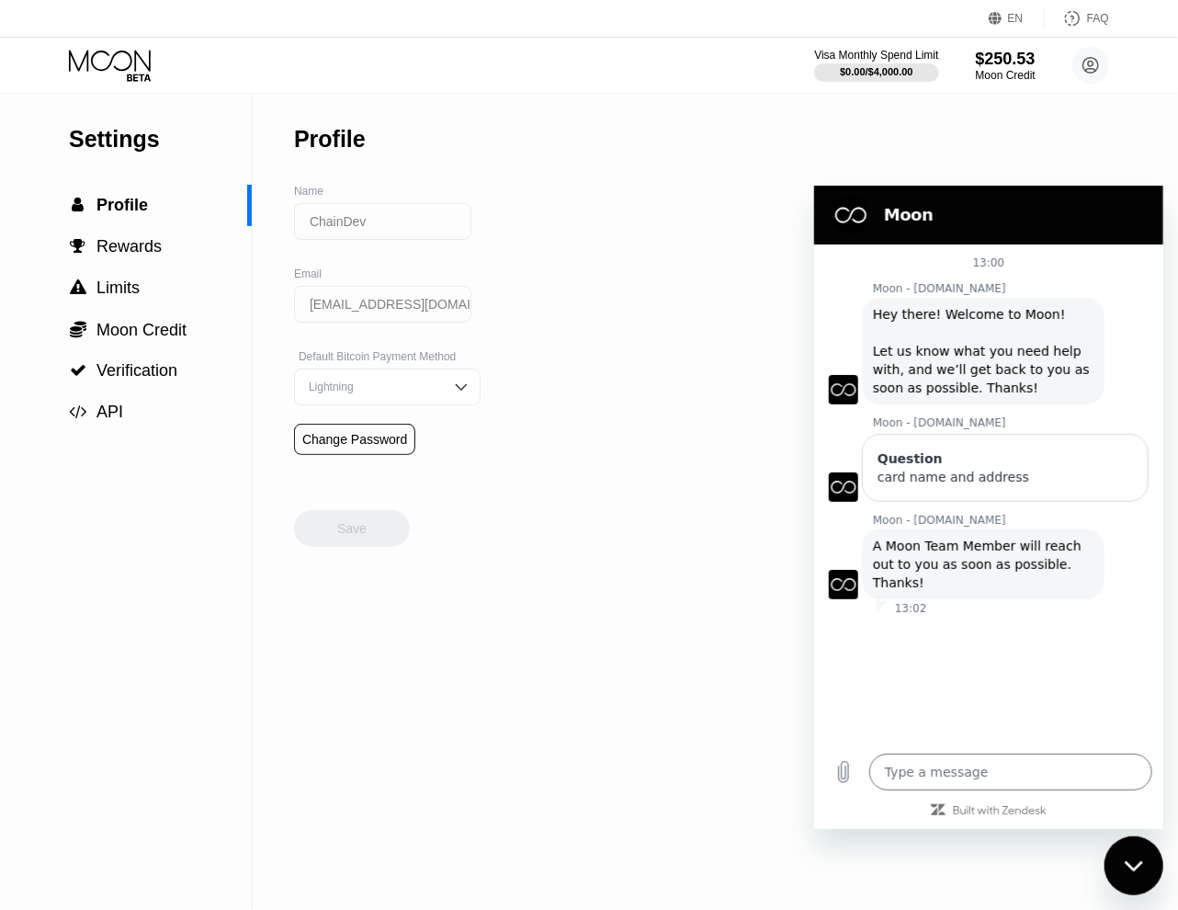
click at [564, 193] on div "Settings  Profile  Rewards  Limits  Moon Credit  Verification  API Profil…" at bounding box center [589, 502] width 1178 height 816
click at [117, 68] on icon at bounding box center [110, 60] width 82 height 21
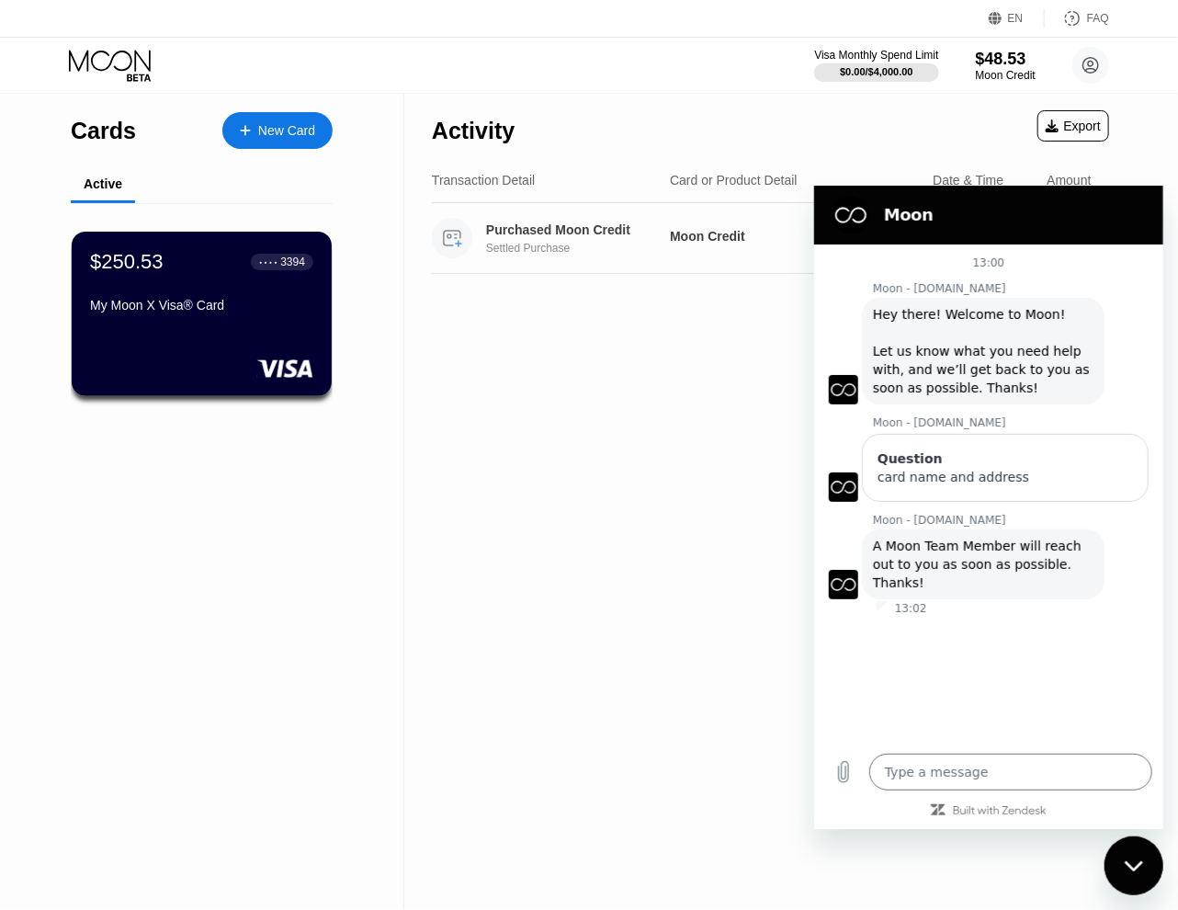
click at [621, 225] on div "Purchased Moon Credit" at bounding box center [579, 229] width 187 height 15
click at [1060, 219] on h2 "Moon" at bounding box center [1013, 214] width 261 height 22
click at [1144, 875] on div "Close messaging window" at bounding box center [1133, 864] width 55 height 55
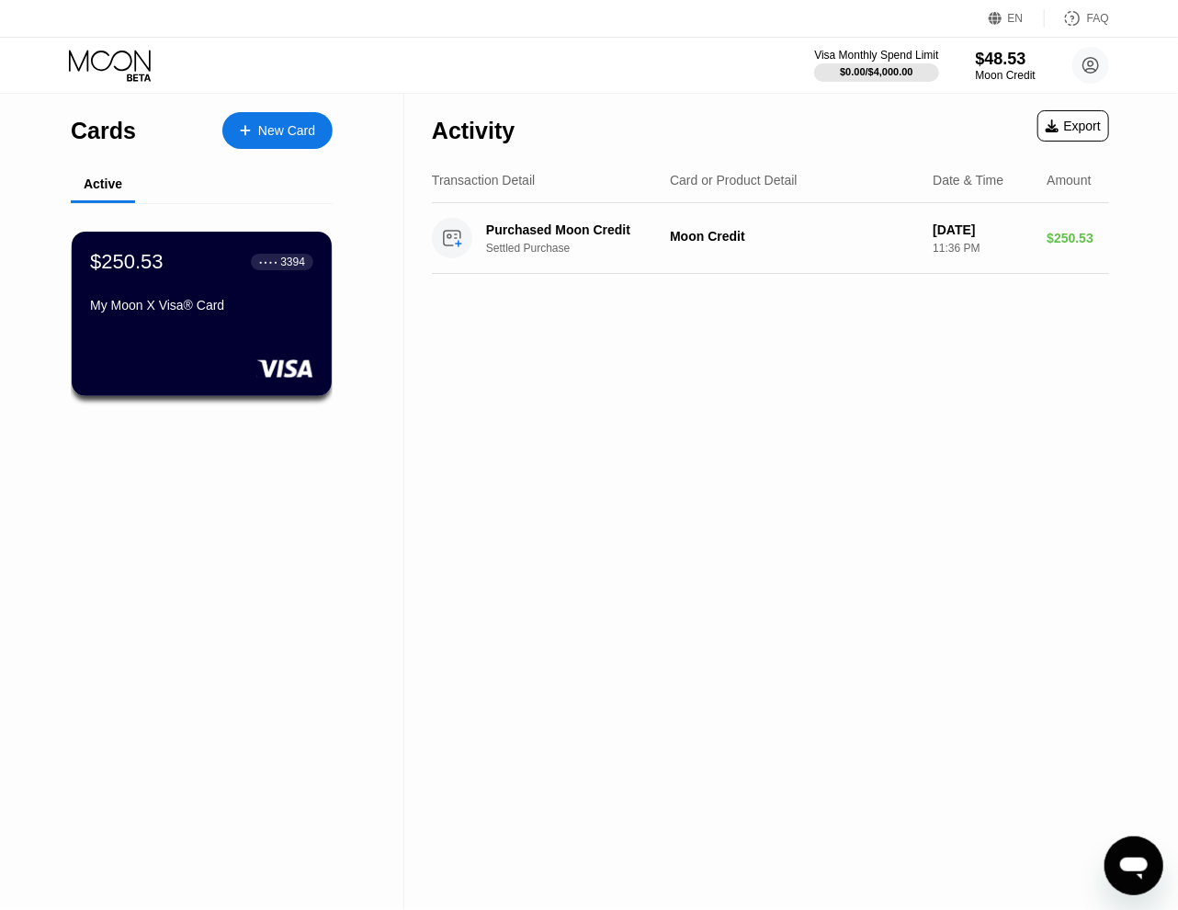
type textarea "x"
